Goal: Information Seeking & Learning: Learn about a topic

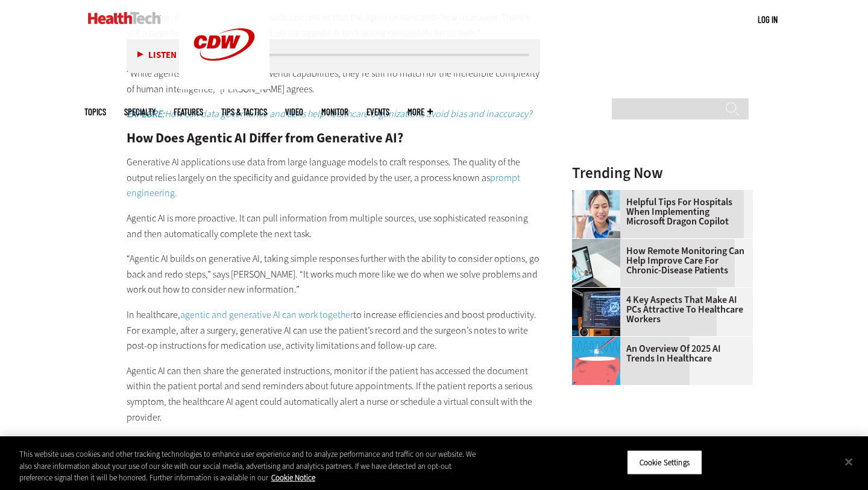
scroll to position [1227, 0]
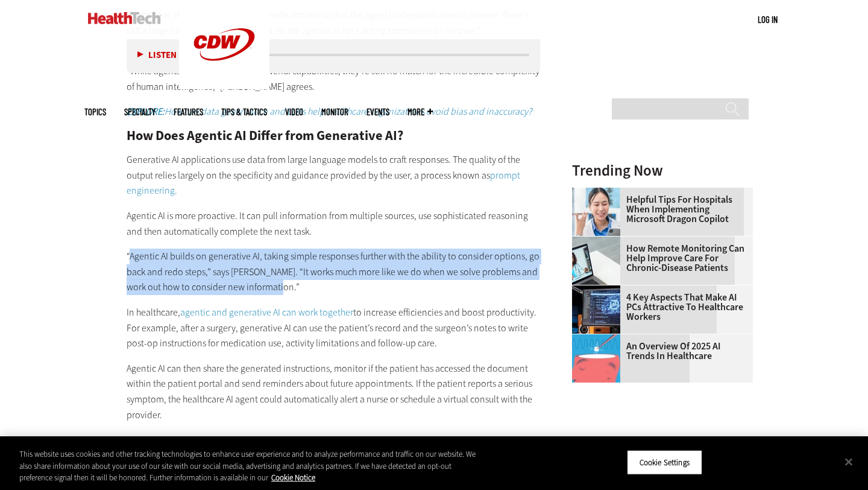
drag, startPoint x: 131, startPoint y: 253, endPoint x: 277, endPoint y: 282, distance: 148.7
click at [277, 282] on p "“Agentic AI builds on generative AI, taking simple responses further with the a…" at bounding box center [334, 271] width 414 height 46
copy p "Agentic AI builds on generative AI, taking simple responses further with the ab…"
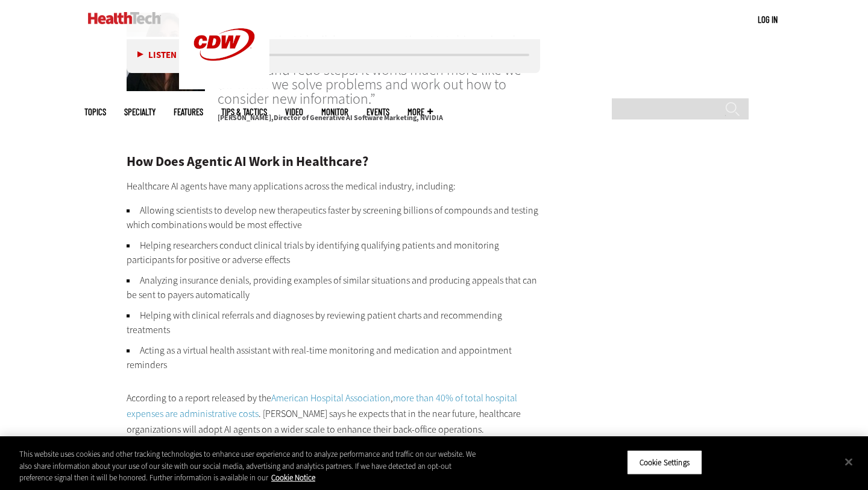
scroll to position [1663, 0]
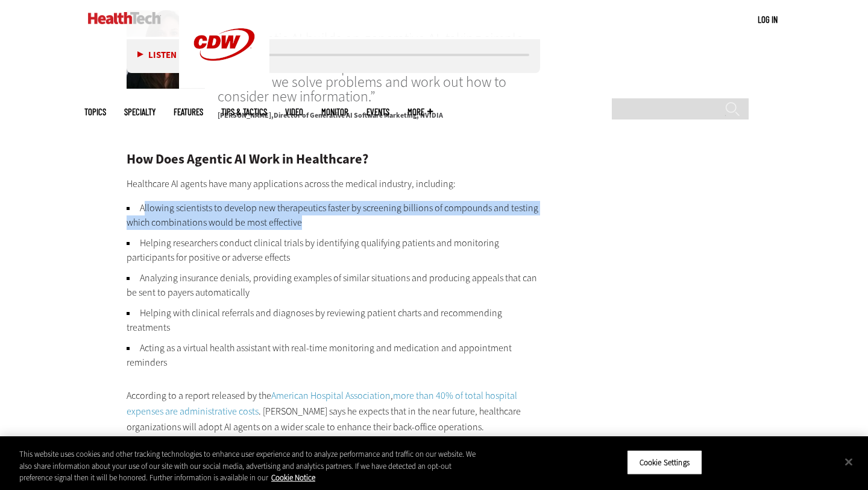
drag, startPoint x: 143, startPoint y: 206, endPoint x: 315, endPoint y: 220, distance: 173.0
click at [315, 220] on li "Allowing scientists to develop new therapeutics faster by screening billions of…" at bounding box center [334, 215] width 414 height 29
copy li "llowing scientists to develop new therapeutics faster by screening billions of …"
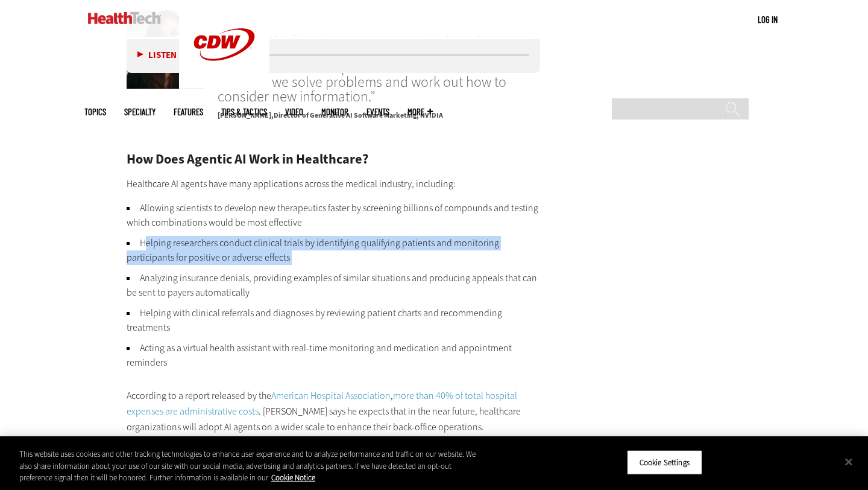
drag, startPoint x: 143, startPoint y: 244, endPoint x: 300, endPoint y: 264, distance: 158.1
click at [300, 264] on ul "Allowing scientists to develop new therapeutics faster by screening billions of…" at bounding box center [334, 285] width 414 height 169
copy ul "elping researchers conduct clinical trials by identifying qualifying patients a…"
click at [136, 275] on li "Analyzing insurance denials, providing examples of similar situations and produ…" at bounding box center [334, 285] width 414 height 29
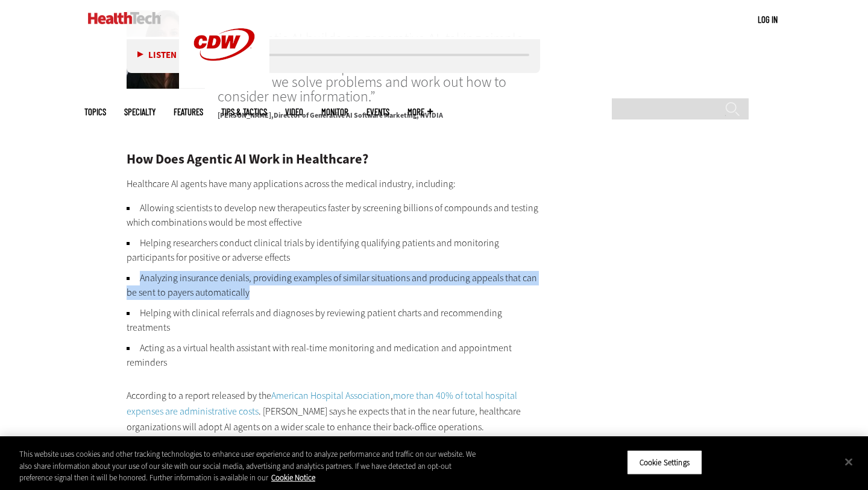
drag, startPoint x: 136, startPoint y: 275, endPoint x: 250, endPoint y: 291, distance: 114.3
click at [253, 291] on li "Analyzing insurance denials, providing examples of similar situations and produ…" at bounding box center [334, 285] width 414 height 29
copy li "Analyzing insurance denials, providing examples of similar situations and produ…"
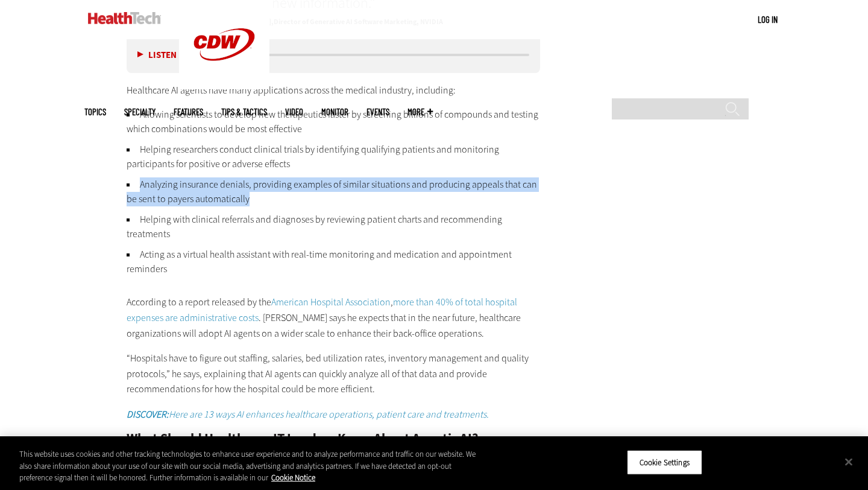
scroll to position [1793, 0]
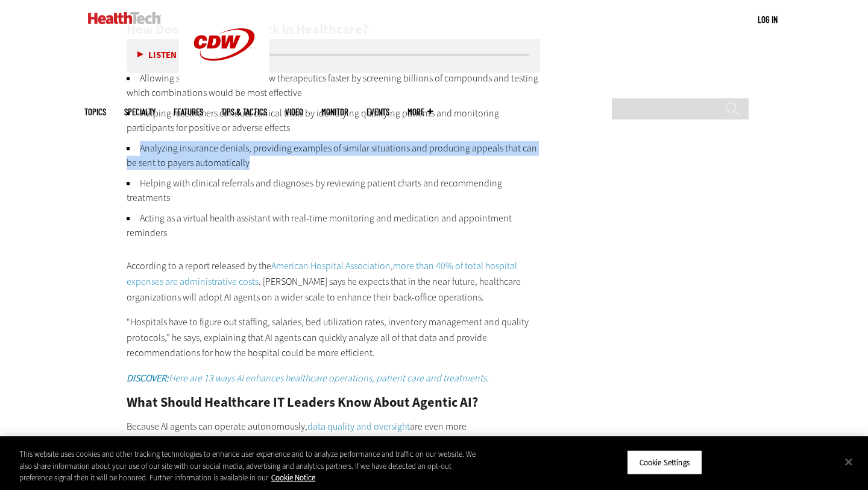
drag, startPoint x: 140, startPoint y: 217, endPoint x: 196, endPoint y: 231, distance: 57.3
click at [196, 231] on li "Acting as a virtual health assistant with real-time monitoring and medication a…" at bounding box center [334, 225] width 414 height 29
copy li "Acting as a virtual health assistant with real-time monitoring and medication a…"
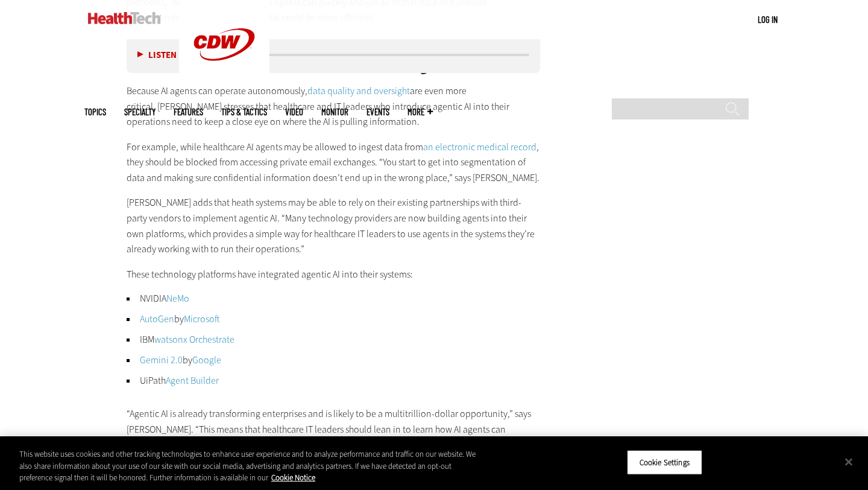
scroll to position [2132, 0]
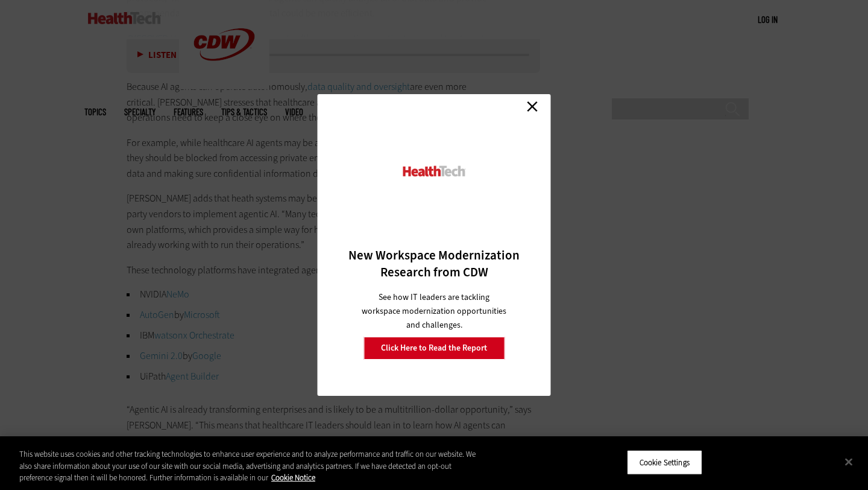
click at [530, 106] on link "Close" at bounding box center [532, 106] width 18 height 18
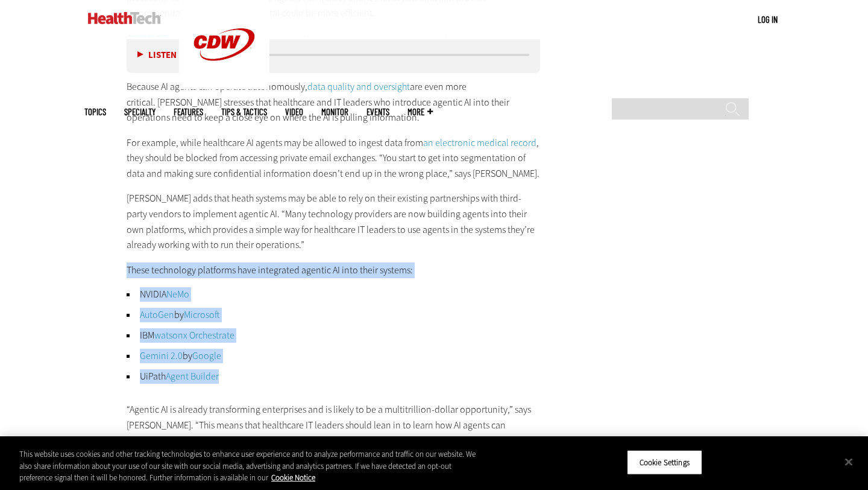
drag, startPoint x: 128, startPoint y: 270, endPoint x: 243, endPoint y: 379, distance: 157.8
click at [243, 379] on div "How Does Agentic AI Work in Healthcare? Healthcare AI agents have many applicat…" at bounding box center [334, 66] width 414 height 764
copy div "These technology platforms have integrated agentic AI into their systems: NVIDI…"
click at [368, 359] on li "Gemini 2.0 by Google" at bounding box center [334, 355] width 414 height 14
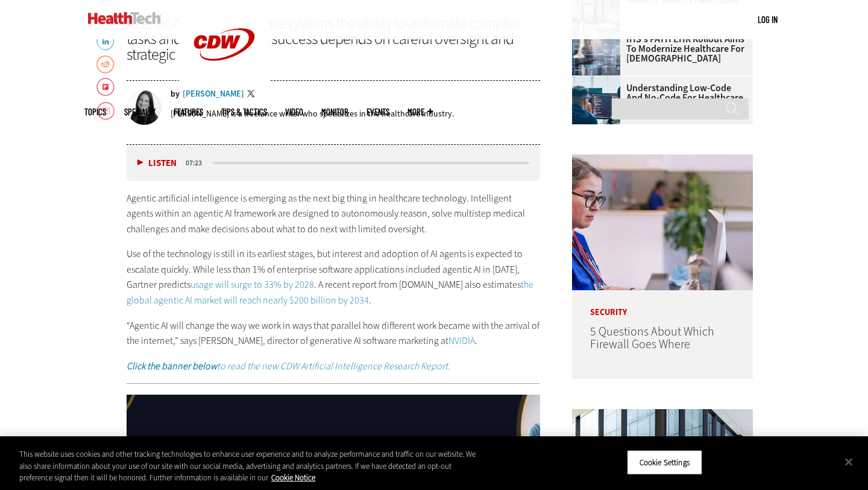
scroll to position [533, 0]
